Goal: Task Accomplishment & Management: Manage account settings

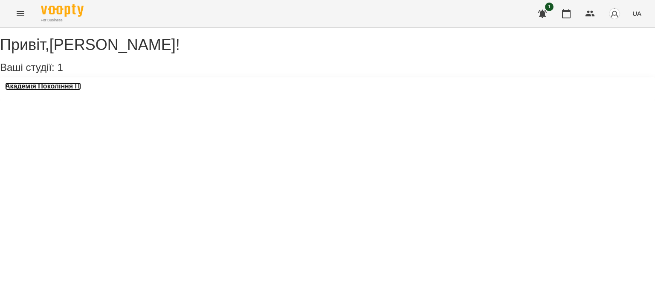
click at [61, 90] on h3 "Академія Покоління ІТ" at bounding box center [43, 86] width 76 height 8
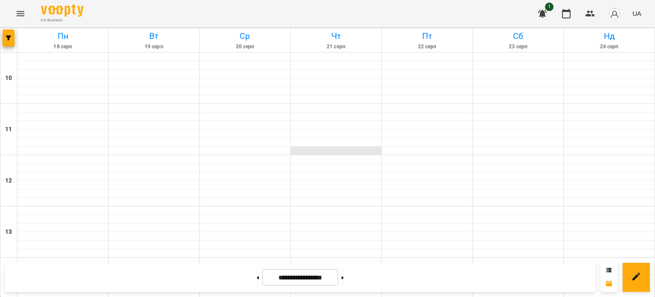
scroll to position [448, 0]
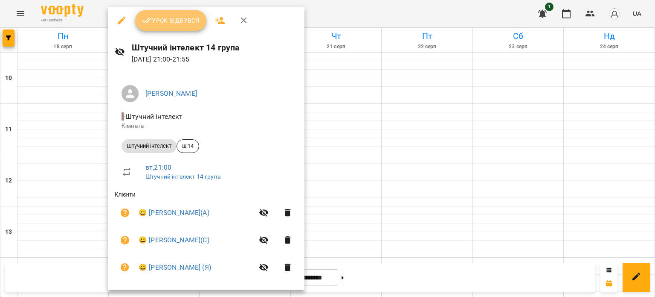
click at [186, 16] on span "Урок відбувся" at bounding box center [171, 20] width 58 height 10
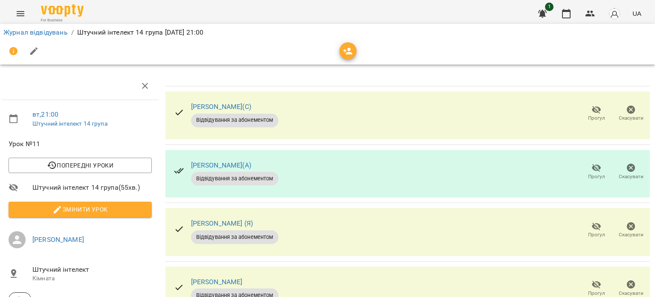
scroll to position [0, 2]
